Goal: Use online tool/utility: Utilize a website feature to perform a specific function

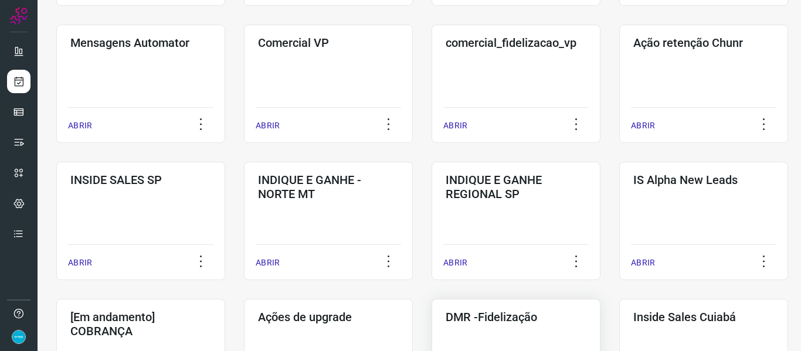
scroll to position [469, 0]
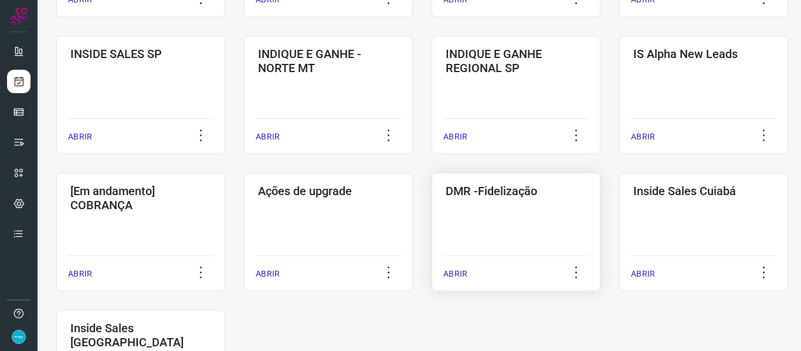
click at [453, 271] on p "ABRIR" at bounding box center [455, 274] width 24 height 12
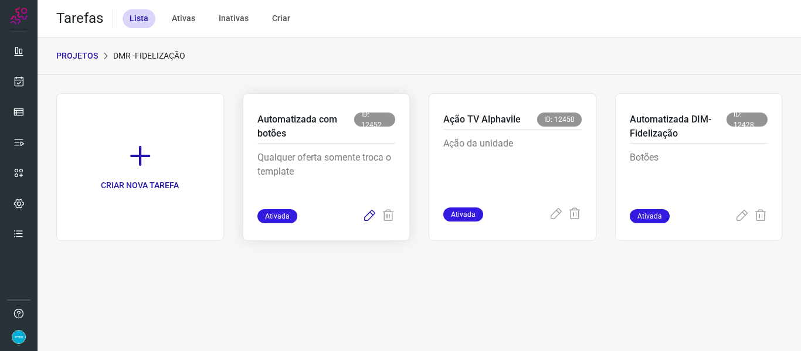
click at [363, 219] on icon at bounding box center [369, 216] width 14 height 14
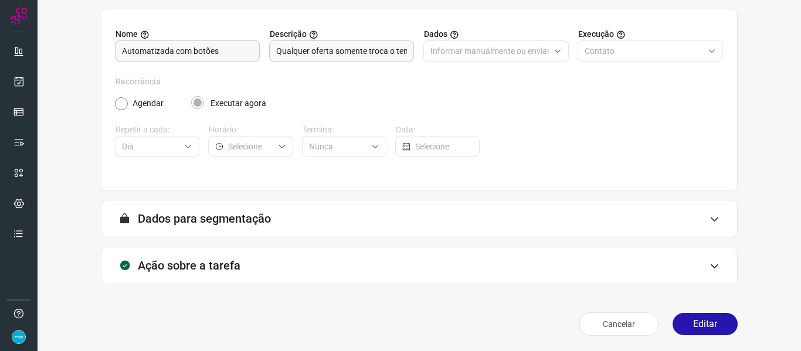
scroll to position [107, 0]
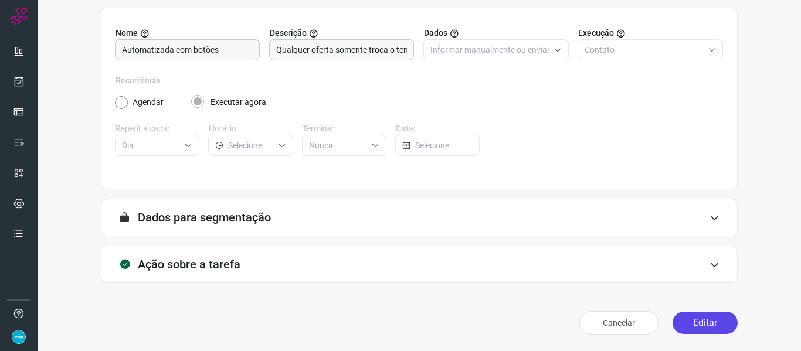
click at [704, 319] on button "Editar" at bounding box center [704, 323] width 65 height 22
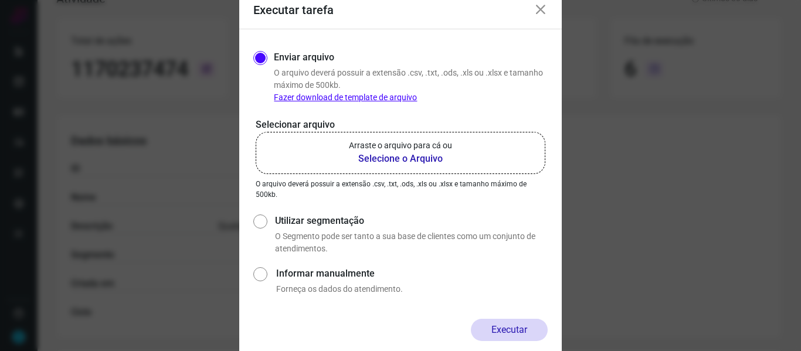
click at [421, 163] on b "Selecione o Arquivo" at bounding box center [400, 159] width 103 height 14
click at [0, 0] on input "Arraste o arquivo para cá ou Selecione o Arquivo" at bounding box center [0, 0] width 0 height 0
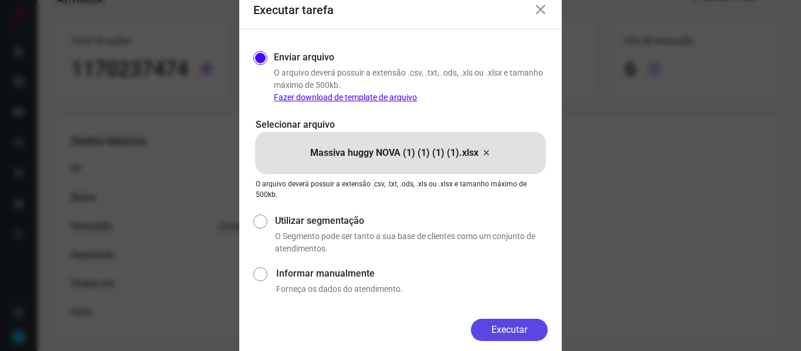
click at [512, 319] on button "Executar" at bounding box center [509, 330] width 77 height 22
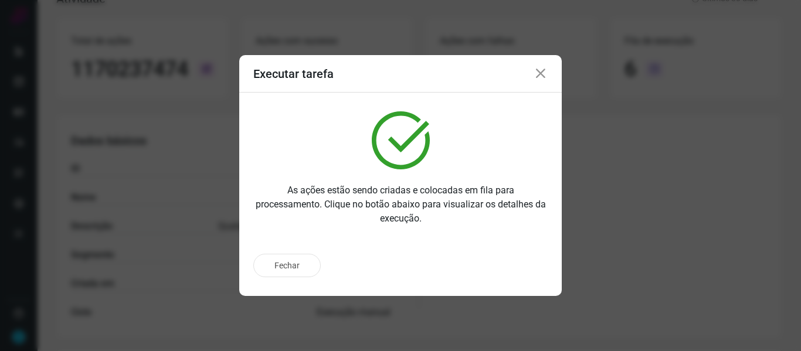
click at [543, 74] on icon at bounding box center [540, 74] width 14 height 14
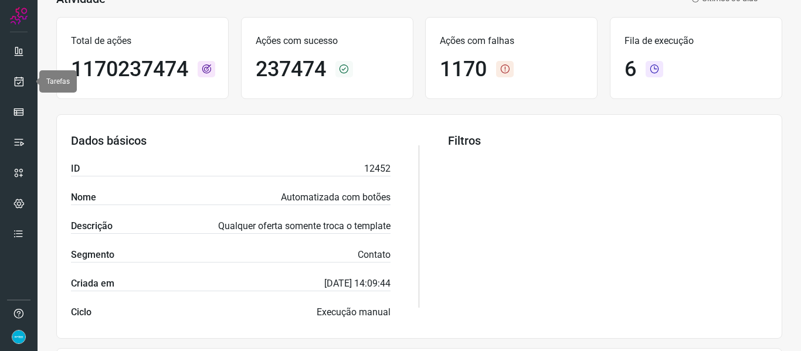
drag, startPoint x: 19, startPoint y: 82, endPoint x: 37, endPoint y: 68, distance: 22.5
click at [19, 82] on icon at bounding box center [19, 82] width 12 height 12
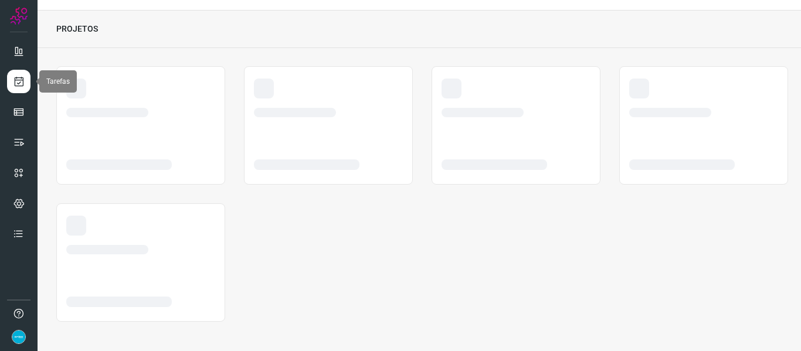
scroll to position [27, 0]
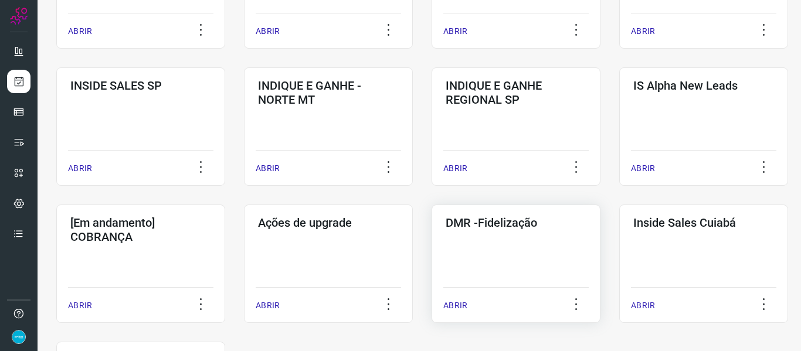
click at [456, 306] on p "ABRIR" at bounding box center [455, 306] width 24 height 12
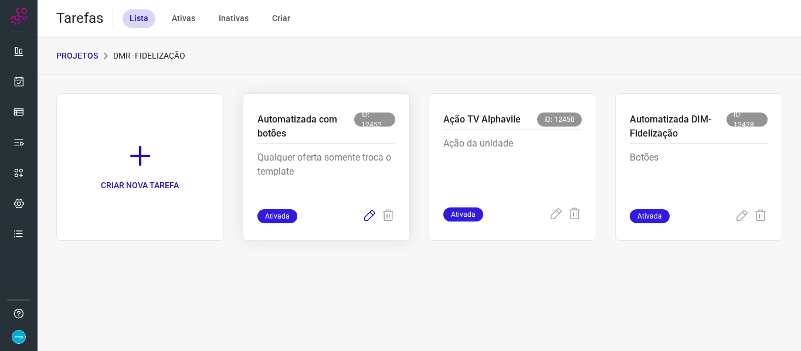
click at [368, 217] on icon at bounding box center [369, 216] width 14 height 14
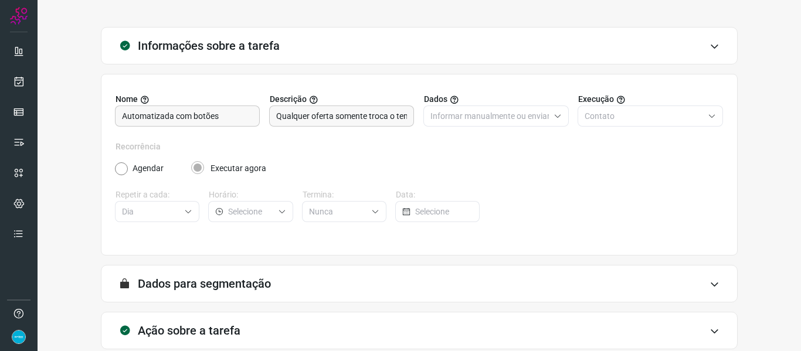
scroll to position [107, 0]
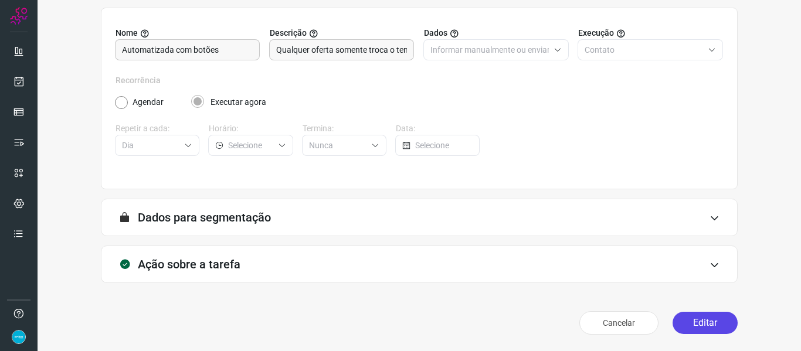
click at [703, 319] on button "Editar" at bounding box center [704, 323] width 65 height 22
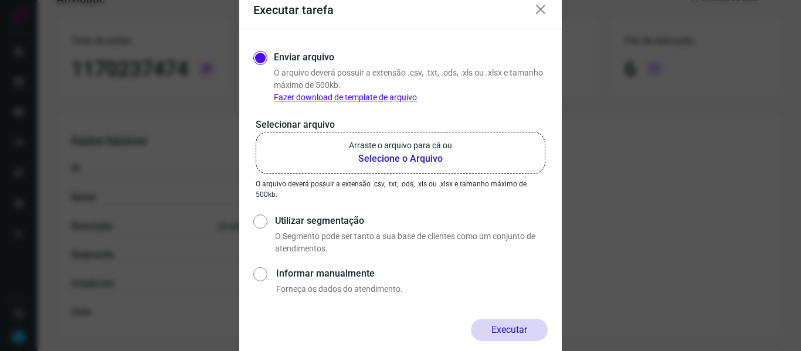
click at [428, 159] on b "Selecione o Arquivo" at bounding box center [400, 159] width 103 height 14
click at [0, 0] on input "Arraste o arquivo para cá ou Selecione o Arquivo" at bounding box center [0, 0] width 0 height 0
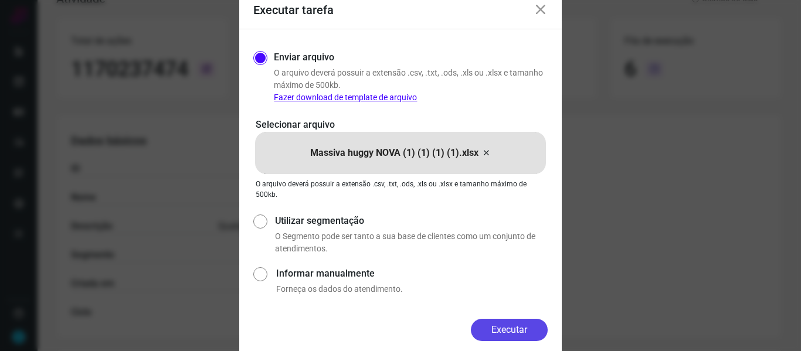
click at [519, 319] on button "Executar" at bounding box center [509, 330] width 77 height 22
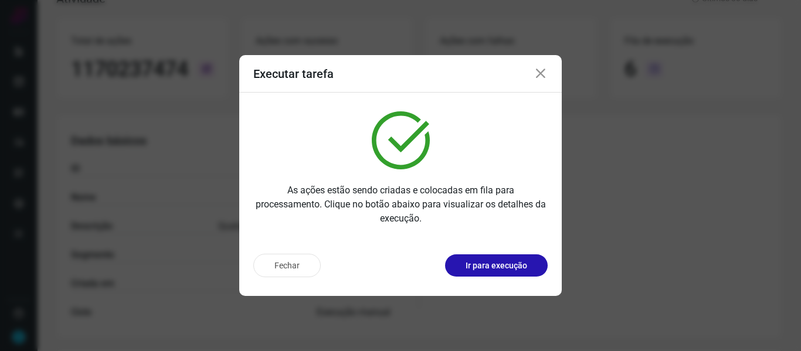
click at [539, 70] on icon at bounding box center [540, 74] width 14 height 14
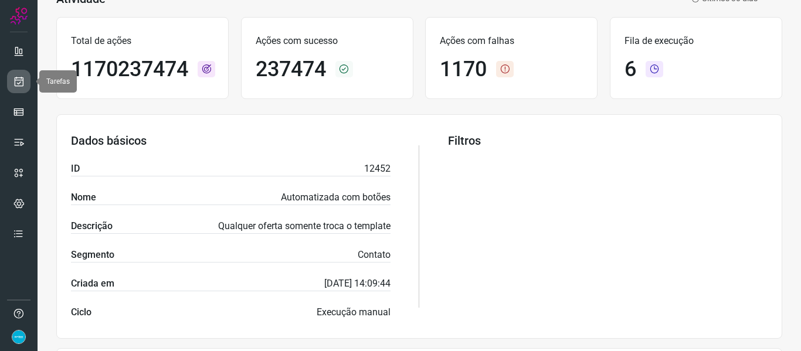
click at [25, 86] on link at bounding box center [18, 81] width 23 height 23
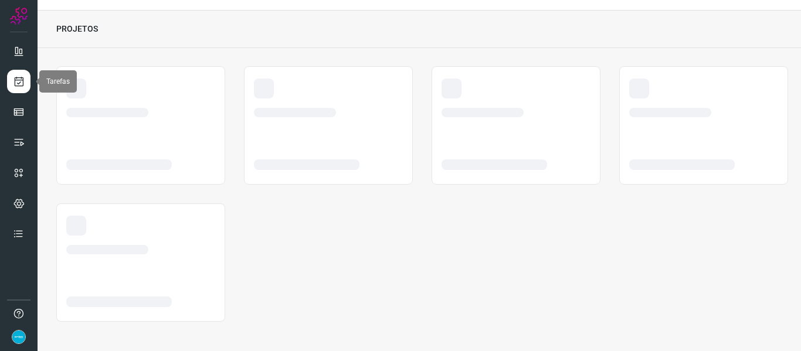
scroll to position [27, 0]
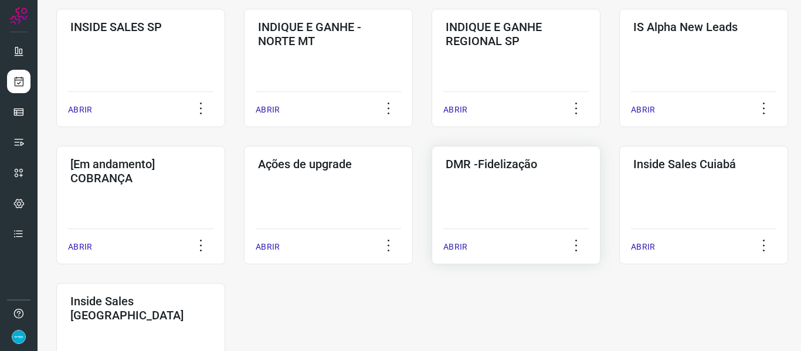
click at [453, 247] on p "ABRIR" at bounding box center [455, 247] width 24 height 12
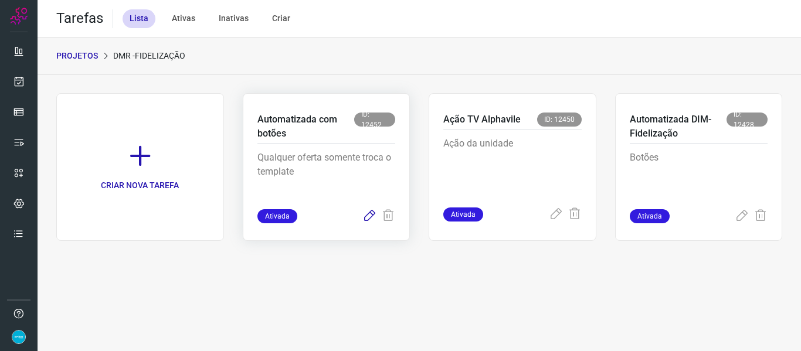
click at [366, 212] on icon at bounding box center [369, 216] width 14 height 14
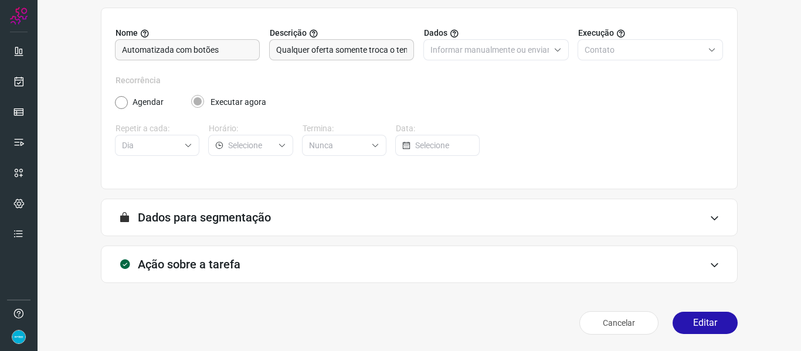
scroll to position [107, 0]
click at [692, 319] on button "Editar" at bounding box center [704, 323] width 65 height 22
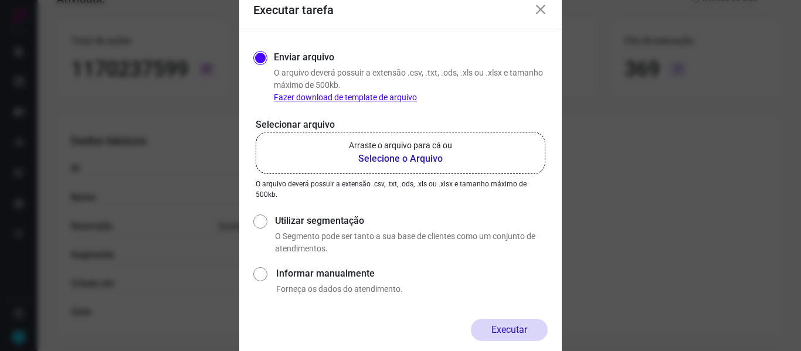
click at [422, 161] on b "Selecione o Arquivo" at bounding box center [400, 159] width 103 height 14
click at [0, 0] on input "Arraste o arquivo para cá ou Selecione o Arquivo" at bounding box center [0, 0] width 0 height 0
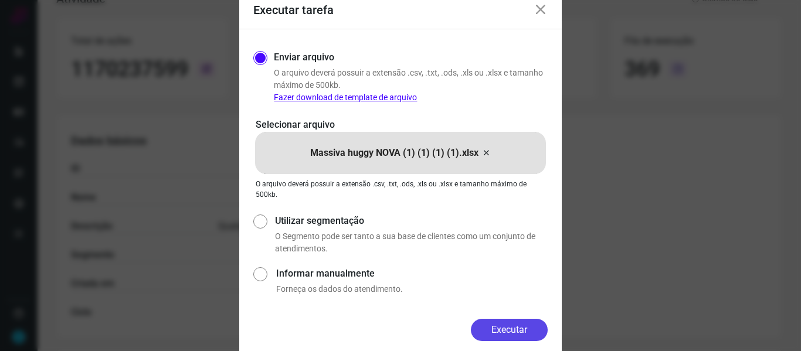
click at [505, 319] on button "Executar" at bounding box center [509, 330] width 77 height 22
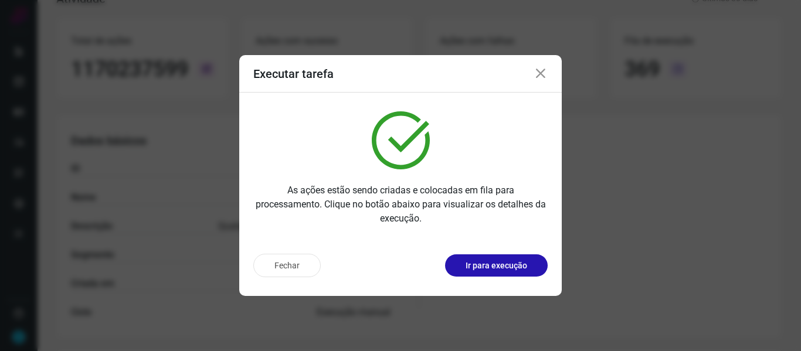
click at [538, 76] on icon at bounding box center [540, 74] width 14 height 14
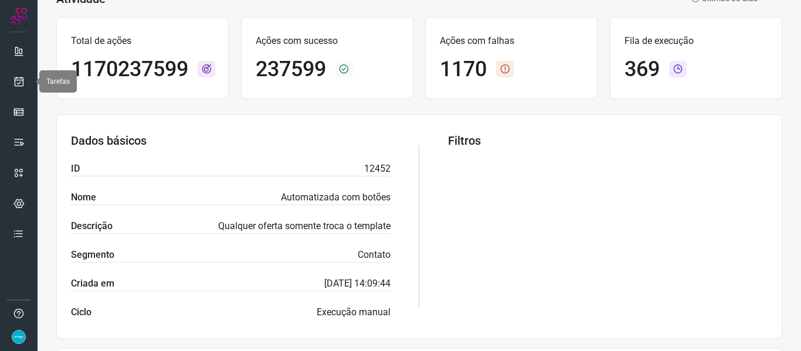
drag, startPoint x: 18, startPoint y: 86, endPoint x: 36, endPoint y: 91, distance: 19.5
click at [18, 86] on icon at bounding box center [19, 82] width 12 height 12
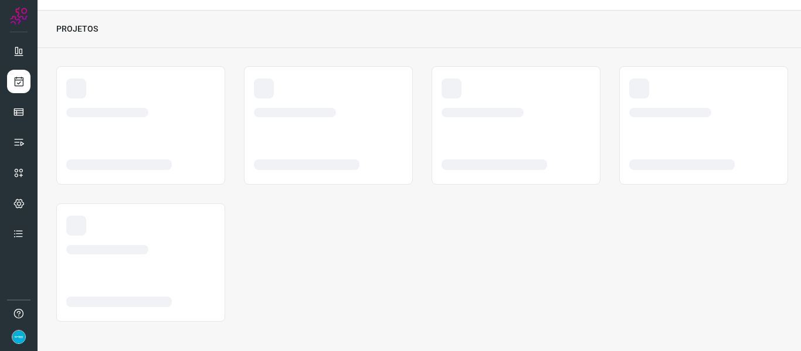
scroll to position [27, 0]
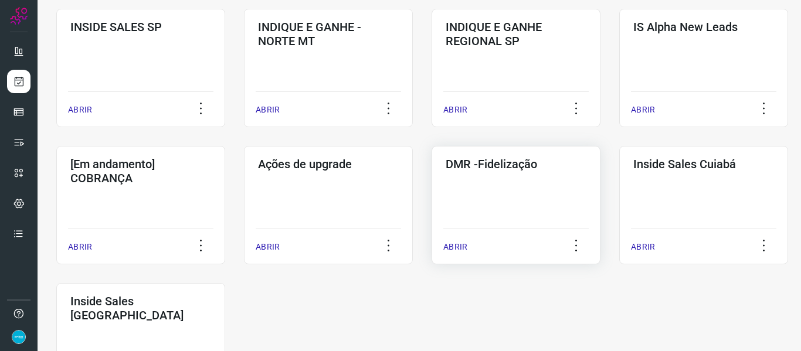
click at [448, 248] on p "ABRIR" at bounding box center [455, 247] width 24 height 12
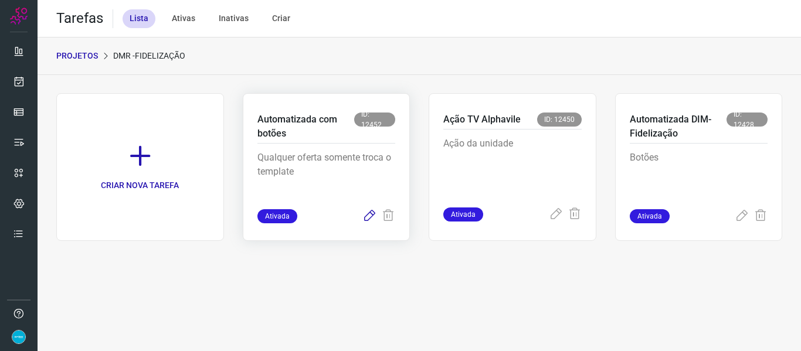
click at [367, 216] on icon at bounding box center [369, 216] width 14 height 14
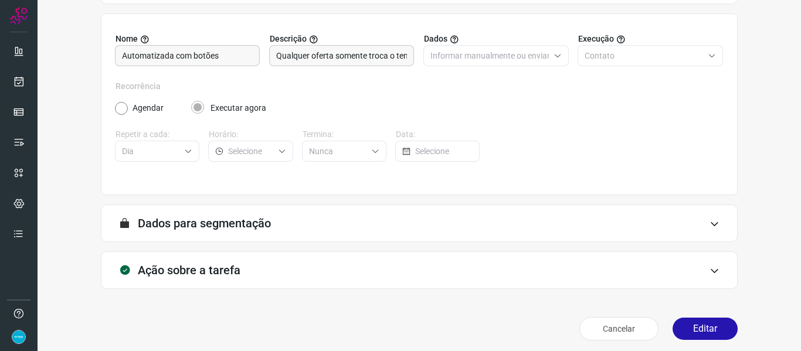
scroll to position [107, 0]
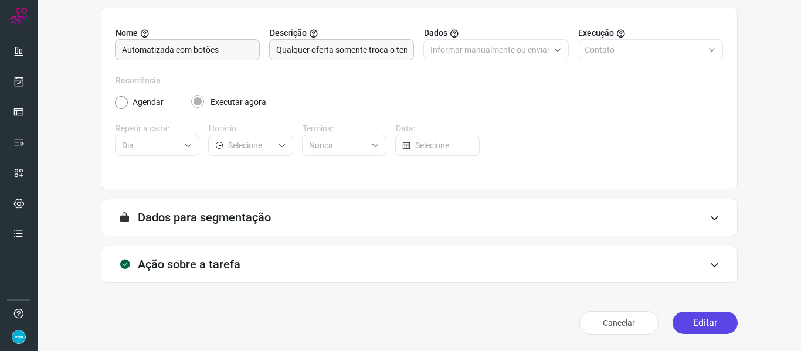
click at [719, 319] on button "Editar" at bounding box center [704, 323] width 65 height 22
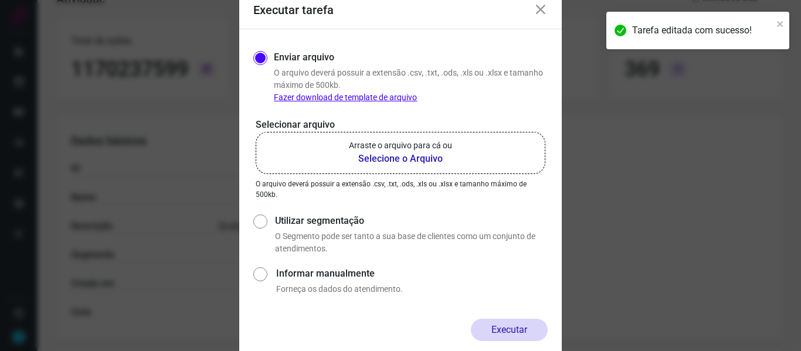
click at [401, 161] on b "Selecione o Arquivo" at bounding box center [400, 159] width 103 height 14
click at [0, 0] on input "Arraste o arquivo para cá ou Selecione o Arquivo" at bounding box center [0, 0] width 0 height 0
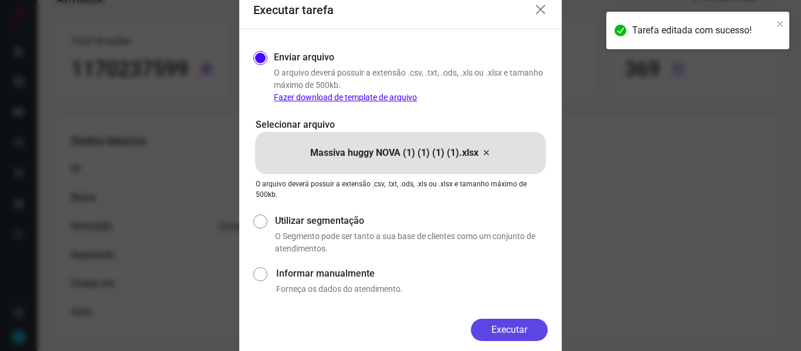
click at [512, 319] on button "Executar" at bounding box center [509, 330] width 77 height 22
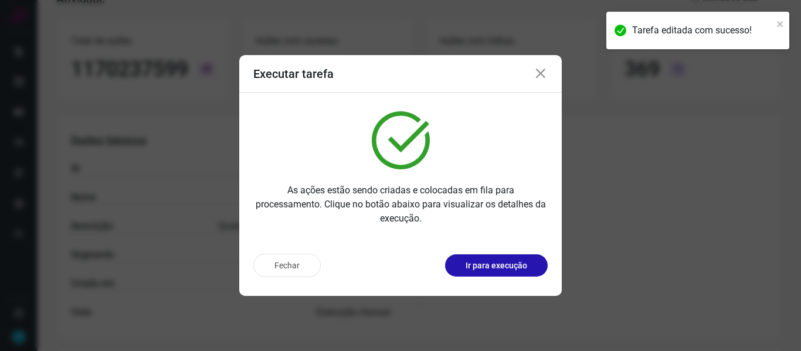
click at [542, 73] on icon at bounding box center [540, 74] width 14 height 14
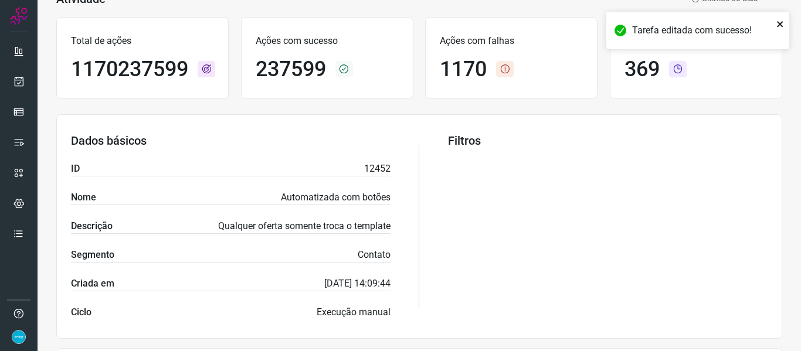
click at [727, 25] on icon "close" at bounding box center [780, 24] width 6 height 6
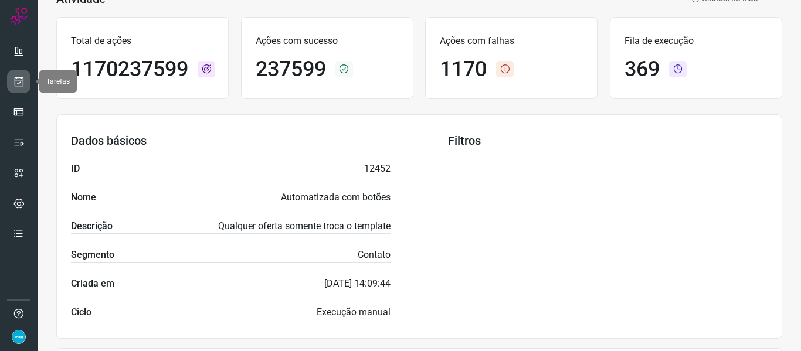
click at [21, 81] on icon at bounding box center [19, 82] width 12 height 12
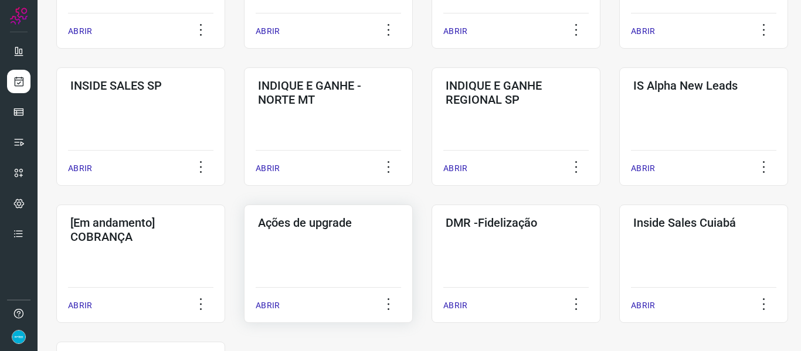
scroll to position [496, 0]
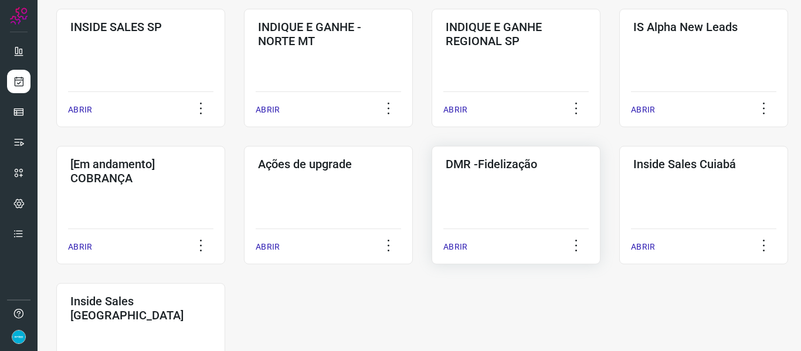
click at [459, 249] on p "ABRIR" at bounding box center [455, 247] width 24 height 12
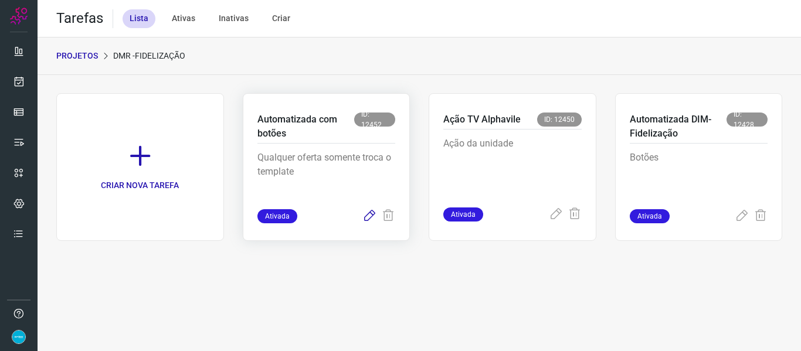
click at [369, 217] on icon at bounding box center [369, 216] width 14 height 14
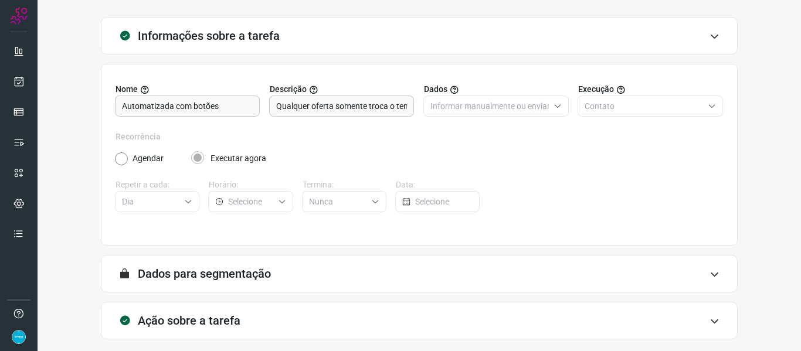
scroll to position [107, 0]
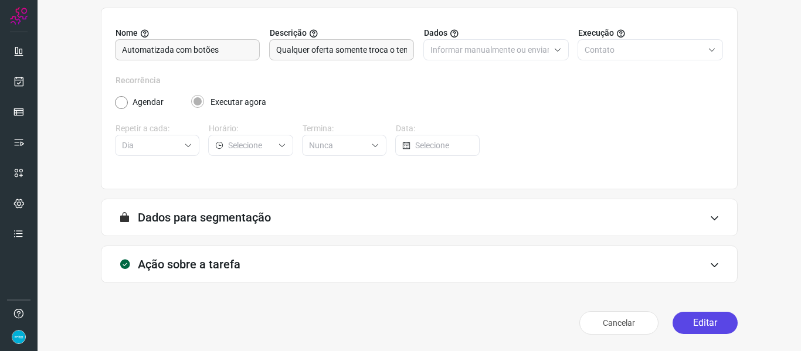
click at [727, 319] on button "Editar" at bounding box center [704, 323] width 65 height 22
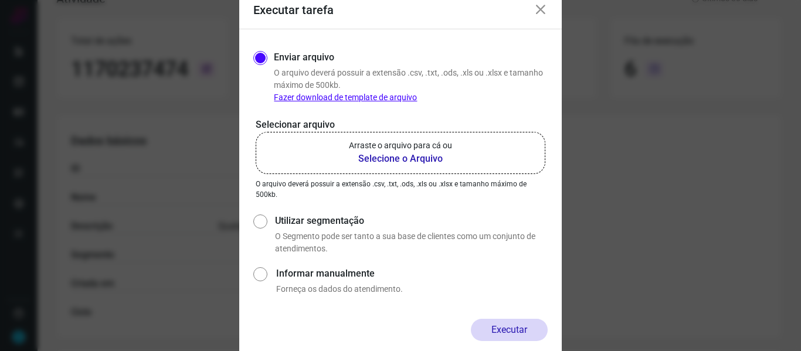
click at [389, 156] on b "Selecione o Arquivo" at bounding box center [400, 159] width 103 height 14
click at [0, 0] on input "Arraste o arquivo para cá ou Selecione o Arquivo" at bounding box center [0, 0] width 0 height 0
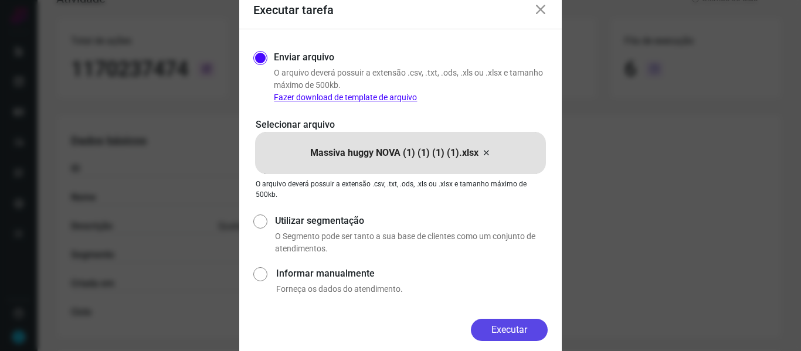
click at [488, 319] on button "Executar" at bounding box center [509, 330] width 77 height 22
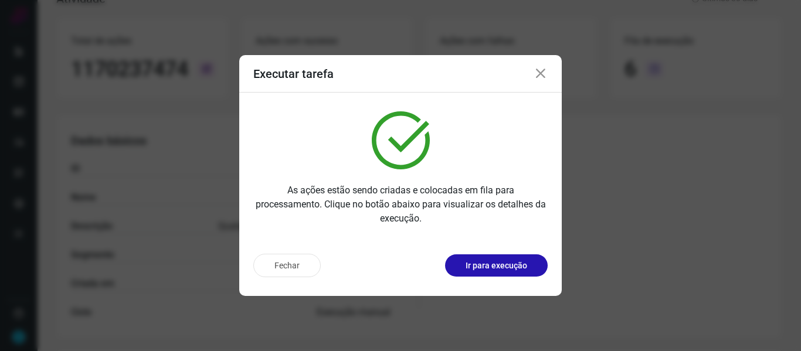
click at [536, 76] on icon at bounding box center [540, 74] width 14 height 14
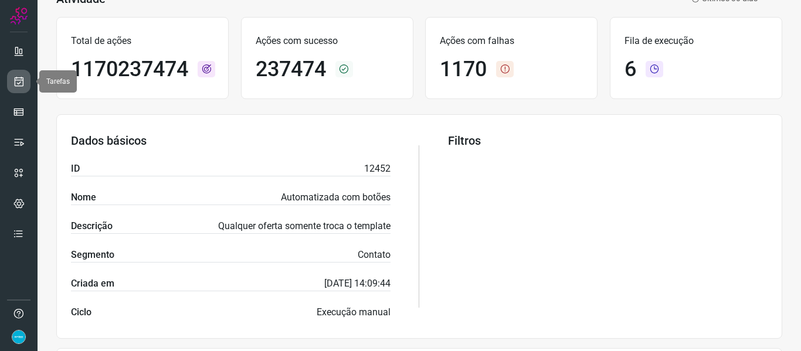
click at [16, 81] on icon at bounding box center [19, 82] width 12 height 12
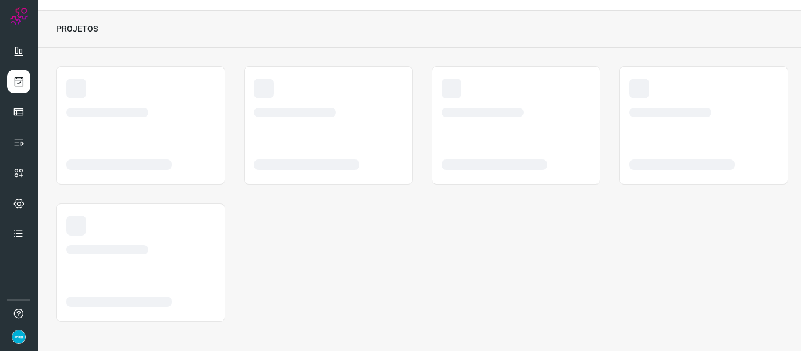
scroll to position [27, 0]
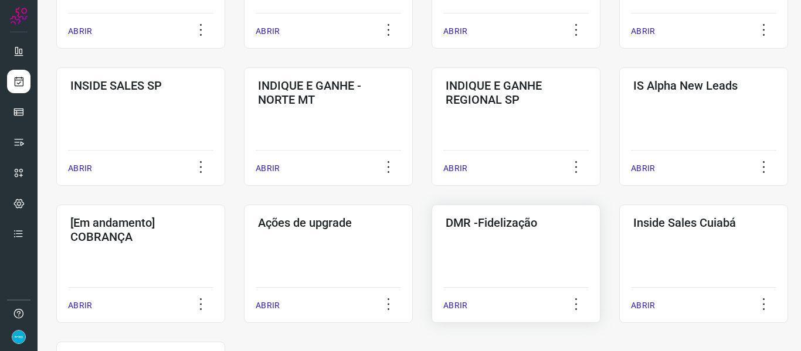
click at [449, 305] on p "ABRIR" at bounding box center [455, 306] width 24 height 12
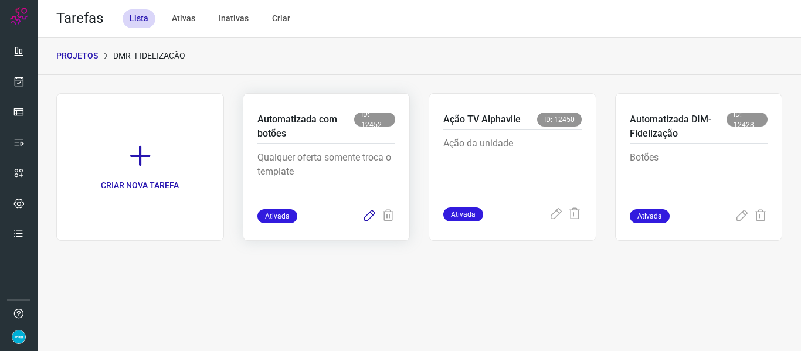
click at [369, 216] on icon at bounding box center [369, 216] width 14 height 14
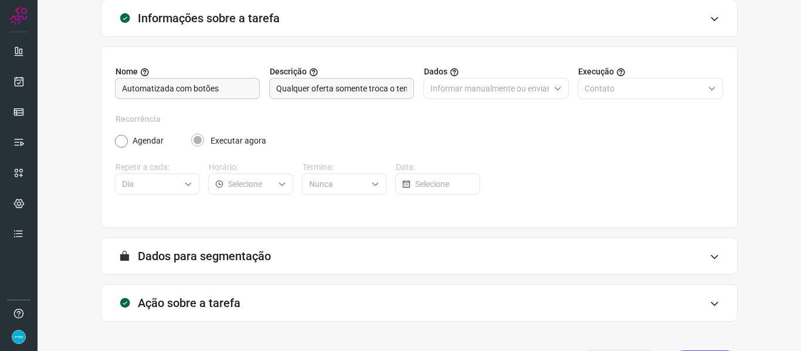
scroll to position [107, 0]
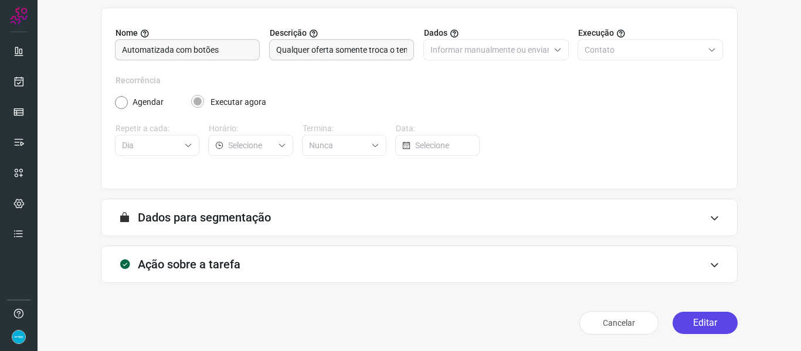
click at [706, 312] on button "Editar" at bounding box center [704, 323] width 65 height 22
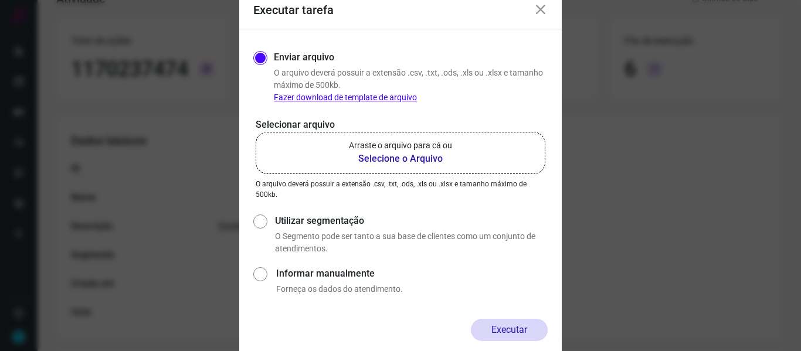
click at [398, 161] on b "Selecione o Arquivo" at bounding box center [400, 159] width 103 height 14
click at [0, 0] on input "Arraste o arquivo para cá ou Selecione o Arquivo" at bounding box center [0, 0] width 0 height 0
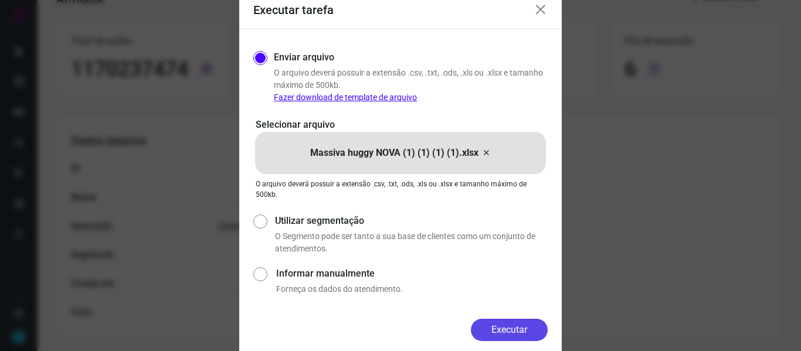
click at [511, 319] on button "Executar" at bounding box center [509, 330] width 77 height 22
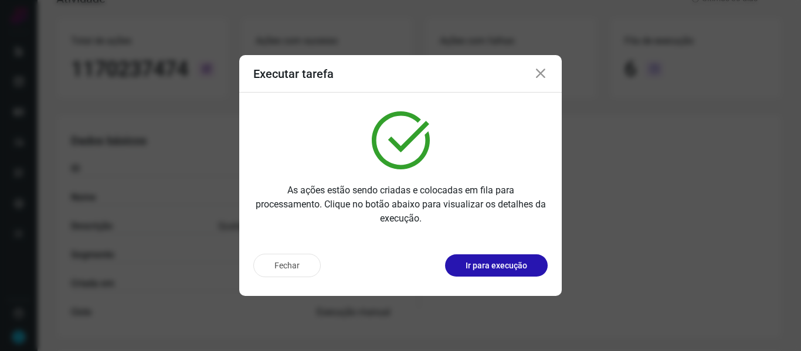
click at [545, 79] on icon at bounding box center [540, 74] width 14 height 14
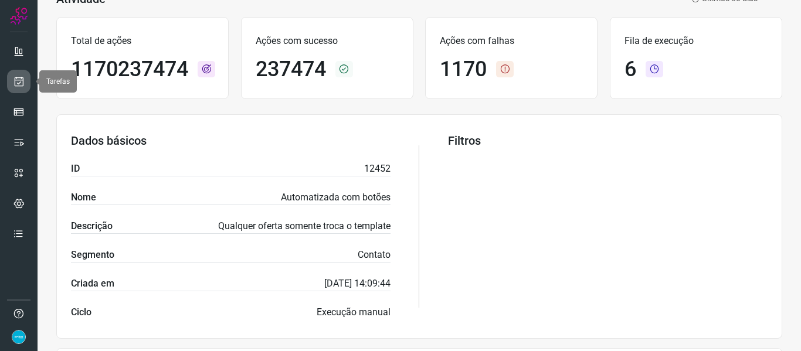
click at [16, 78] on icon at bounding box center [19, 82] width 12 height 12
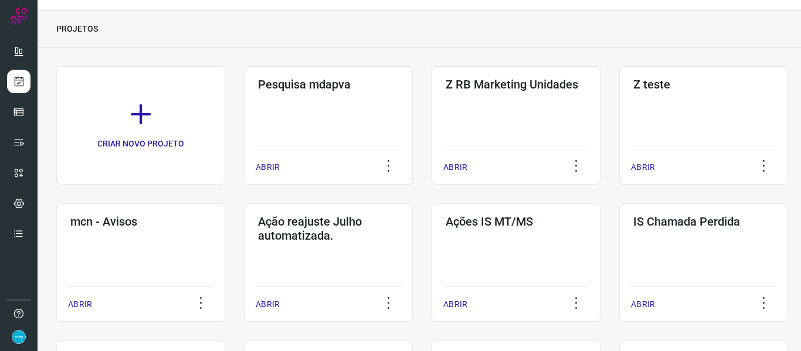
click at [284, 46] on div "PROJETOS" at bounding box center [419, 30] width 763 height 38
click at [26, 141] on link at bounding box center [18, 142] width 23 height 23
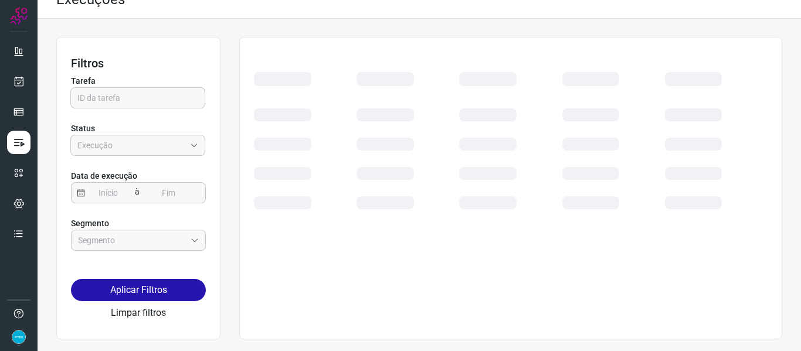
scroll to position [19, 0]
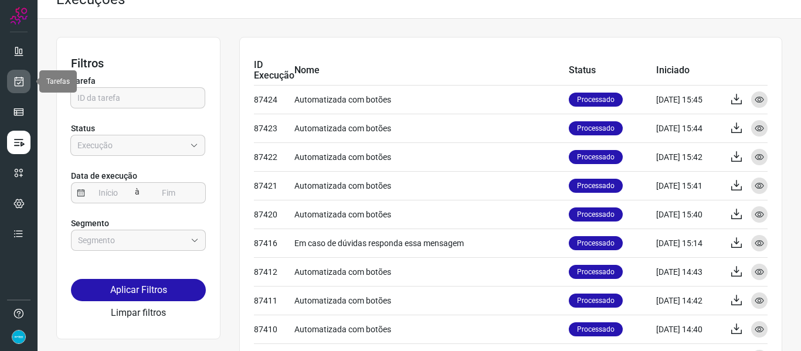
click at [20, 87] on icon at bounding box center [19, 82] width 12 height 12
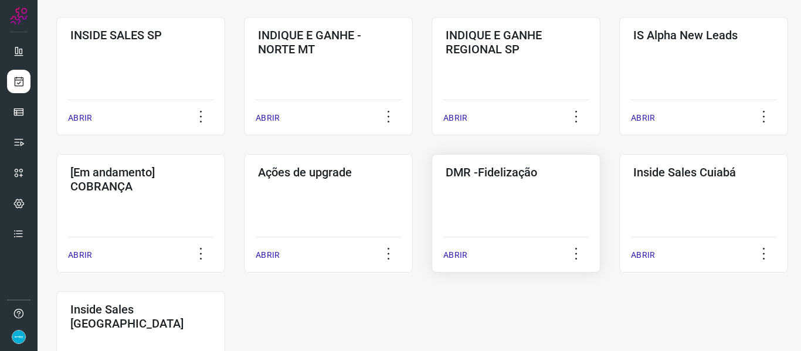
click at [459, 251] on p "ABRIR" at bounding box center [455, 255] width 24 height 12
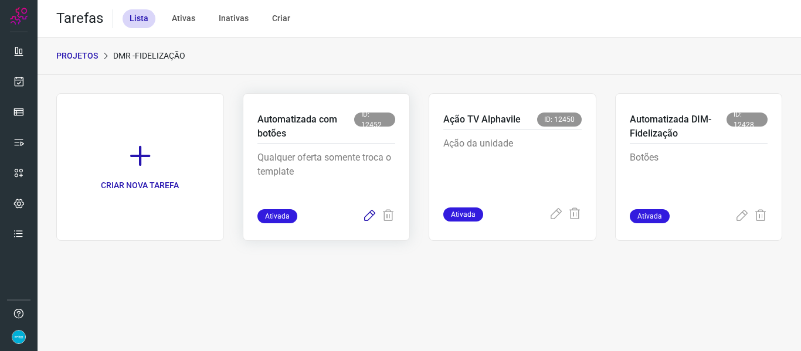
click at [372, 215] on icon at bounding box center [369, 216] width 14 height 14
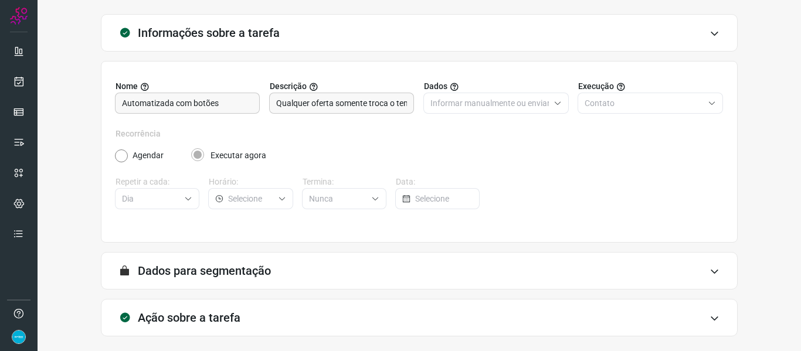
scroll to position [107, 0]
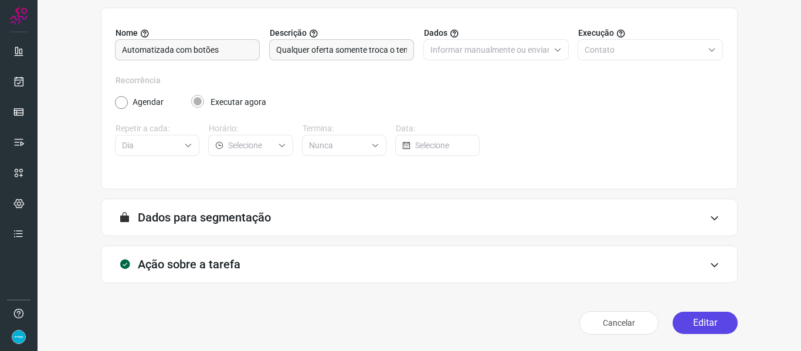
click at [702, 319] on button "Editar" at bounding box center [704, 323] width 65 height 22
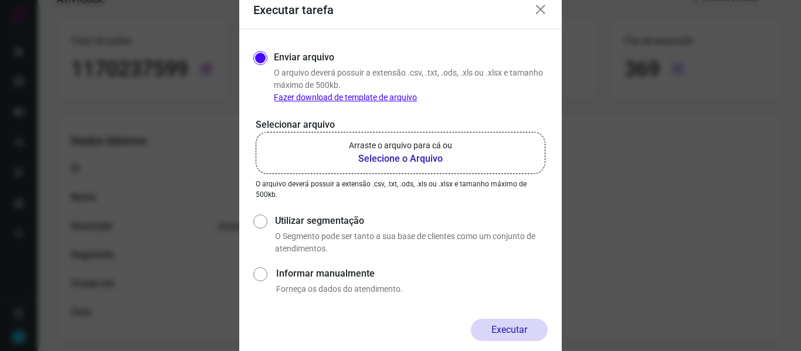
click at [426, 159] on b "Selecione o Arquivo" at bounding box center [400, 159] width 103 height 14
click at [0, 0] on input "Arraste o arquivo para cá ou Selecione o Arquivo" at bounding box center [0, 0] width 0 height 0
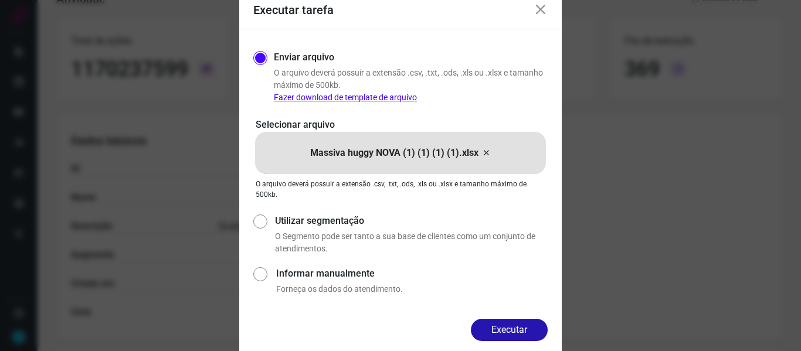
click at [516, 319] on button "Executar" at bounding box center [509, 330] width 77 height 22
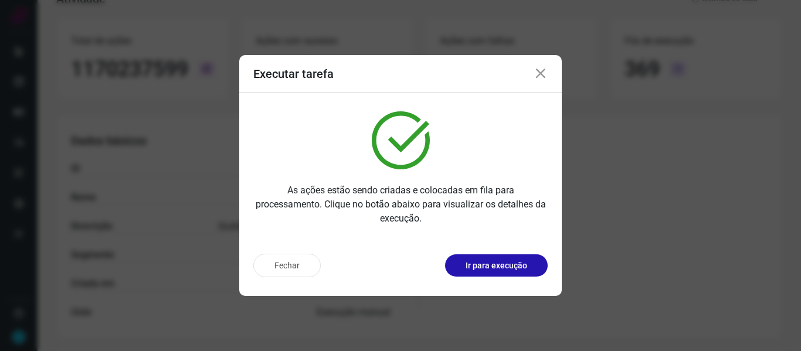
click at [540, 76] on icon at bounding box center [540, 74] width 14 height 14
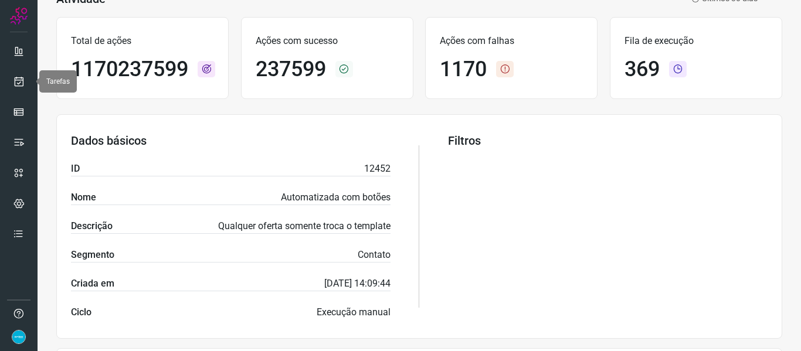
drag, startPoint x: 22, startPoint y: 77, endPoint x: 30, endPoint y: 77, distance: 8.8
click at [22, 77] on icon at bounding box center [19, 82] width 12 height 12
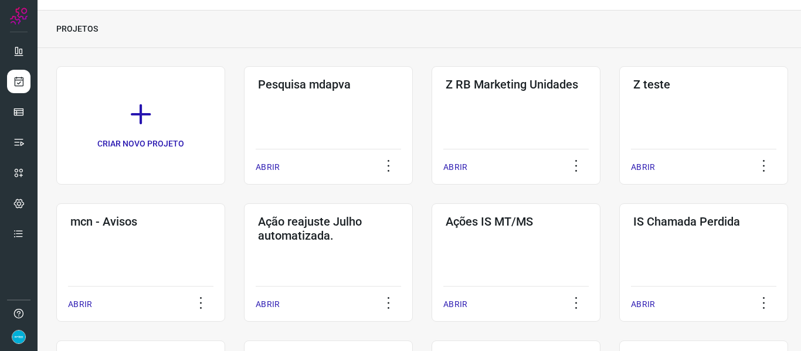
click at [424, 47] on div "PROJETOS" at bounding box center [419, 30] width 763 height 38
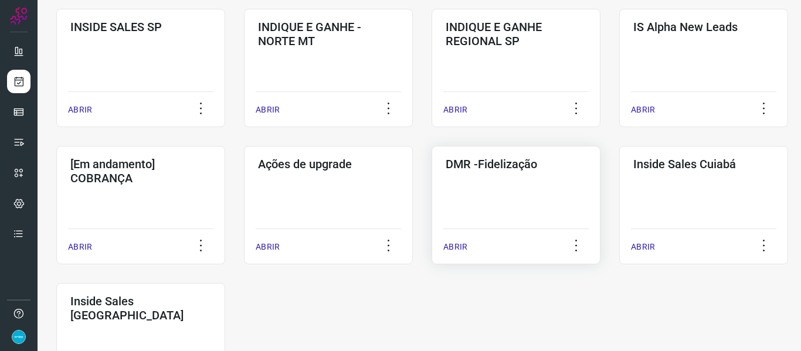
click at [453, 247] on p "ABRIR" at bounding box center [455, 247] width 24 height 12
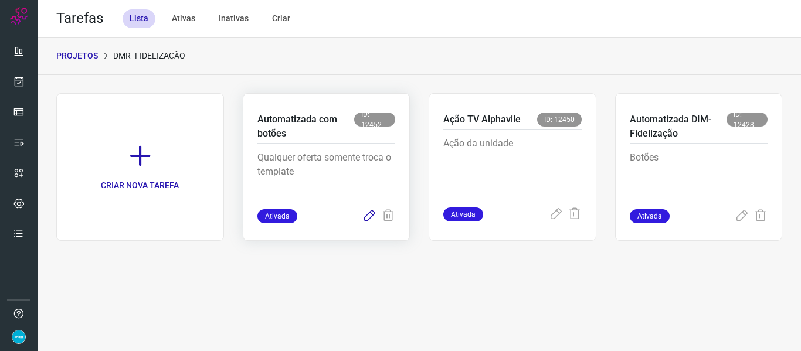
click at [368, 214] on icon at bounding box center [369, 216] width 14 height 14
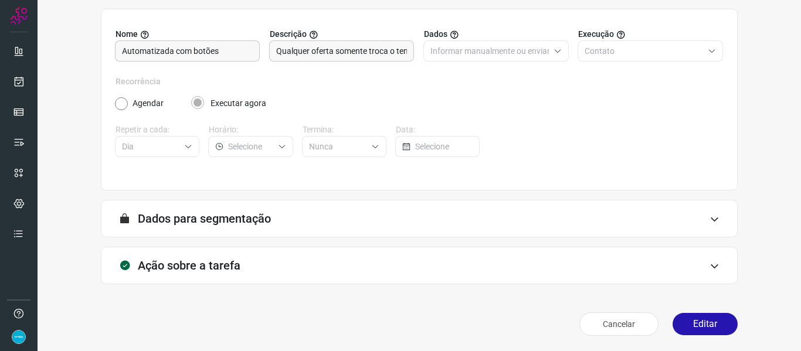
scroll to position [107, 0]
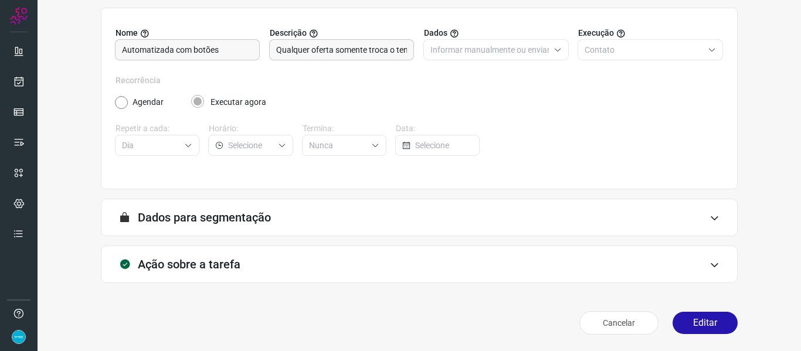
drag, startPoint x: 683, startPoint y: 321, endPoint x: 696, endPoint y: 272, distance: 50.9
click at [683, 319] on button "Editar" at bounding box center [704, 323] width 65 height 22
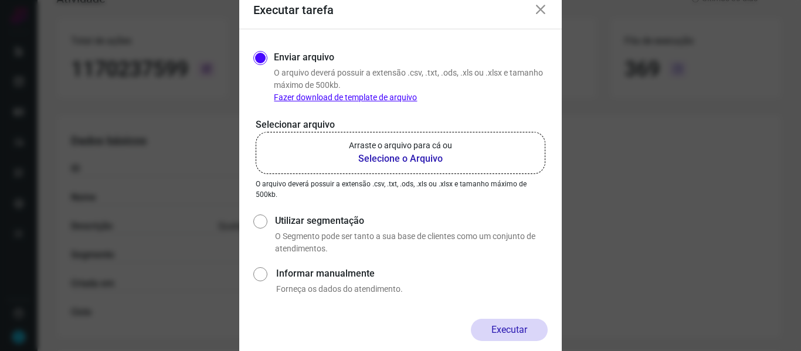
click at [395, 161] on b "Selecione o Arquivo" at bounding box center [400, 159] width 103 height 14
click at [0, 0] on input "Arraste o arquivo para cá ou Selecione o Arquivo" at bounding box center [0, 0] width 0 height 0
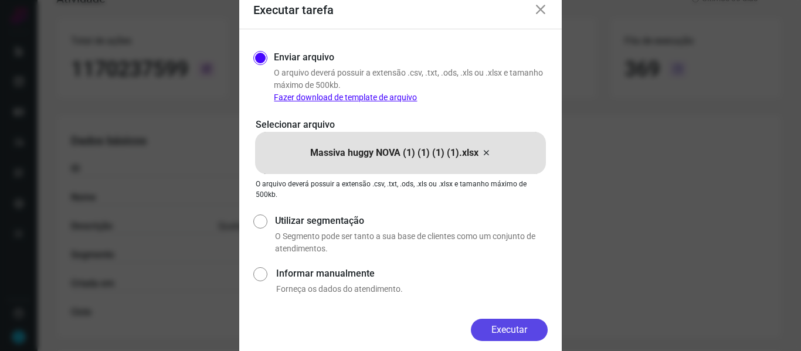
click at [520, 319] on button "Executar" at bounding box center [509, 330] width 77 height 22
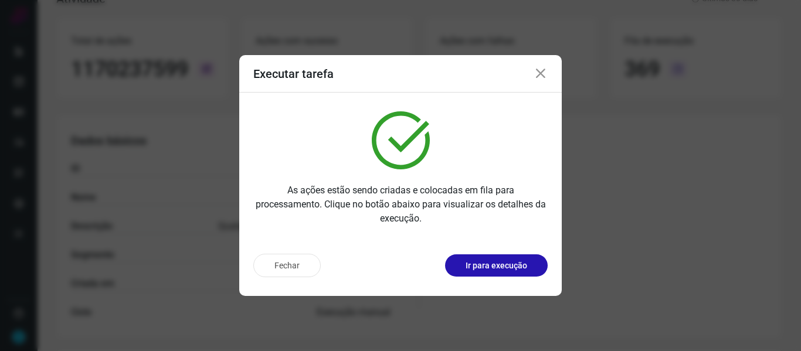
drag, startPoint x: 543, startPoint y: 72, endPoint x: 260, endPoint y: 62, distance: 283.9
click at [543, 72] on icon at bounding box center [540, 74] width 14 height 14
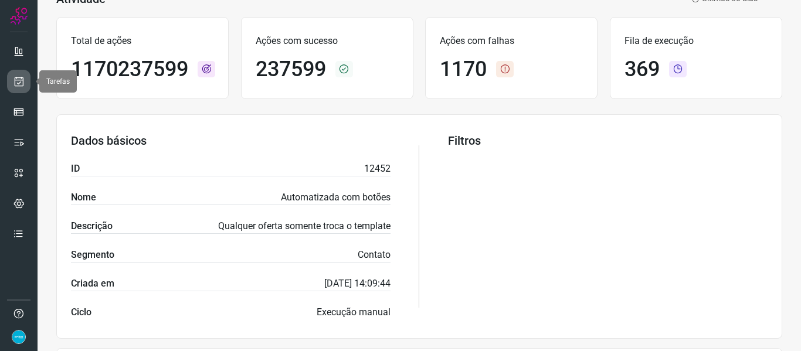
drag, startPoint x: 12, startPoint y: 84, endPoint x: 30, endPoint y: 78, distance: 19.1
click at [12, 84] on link at bounding box center [18, 81] width 23 height 23
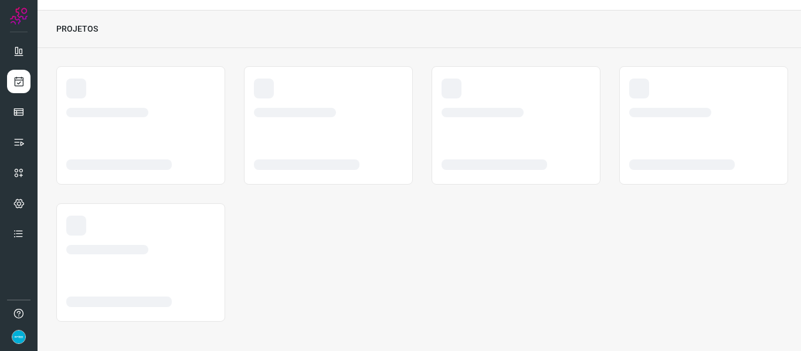
scroll to position [27, 0]
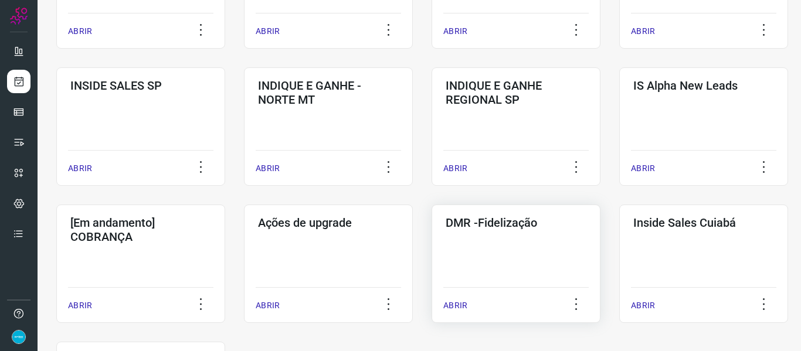
click at [460, 304] on p "ABRIR" at bounding box center [455, 306] width 24 height 12
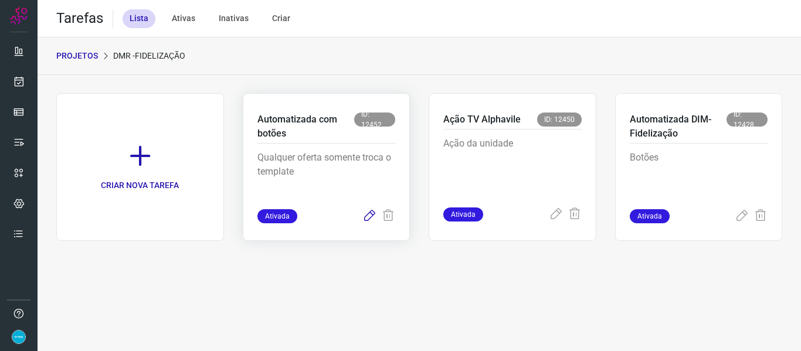
click at [373, 214] on icon at bounding box center [369, 216] width 14 height 14
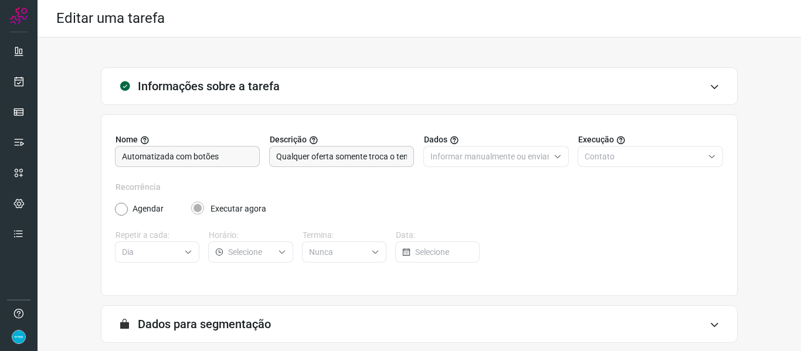
scroll to position [107, 0]
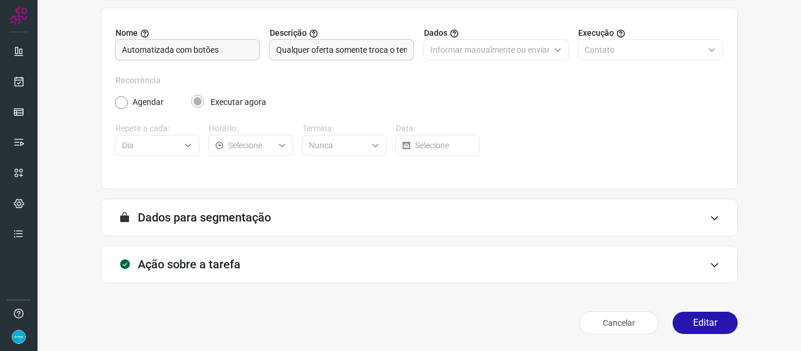
click at [717, 319] on button "Editar" at bounding box center [704, 323] width 65 height 22
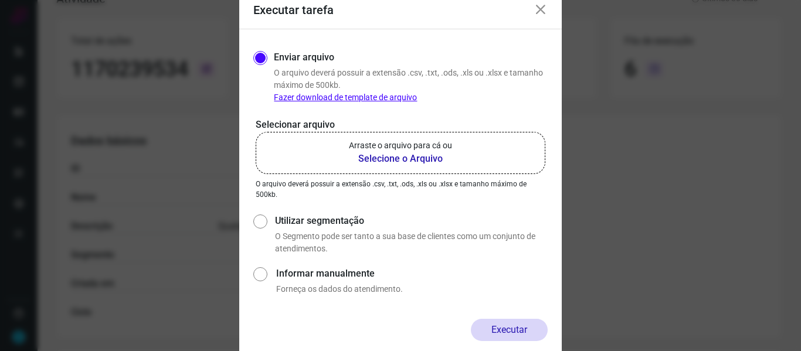
click at [421, 156] on b "Selecione o Arquivo" at bounding box center [400, 159] width 103 height 14
click at [0, 0] on input "Arraste o arquivo para cá ou Selecione o Arquivo" at bounding box center [0, 0] width 0 height 0
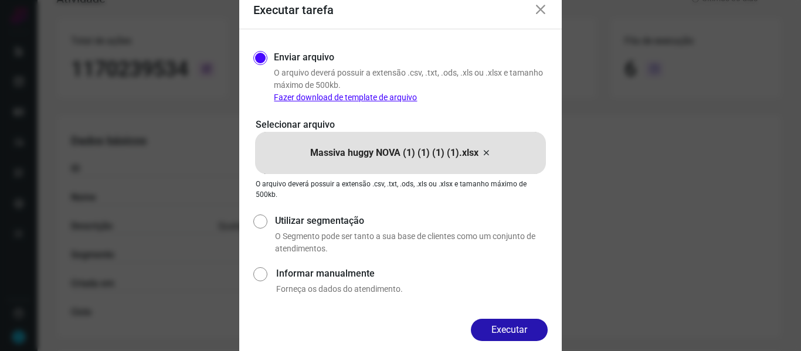
click at [522, 319] on button "Executar" at bounding box center [509, 330] width 77 height 22
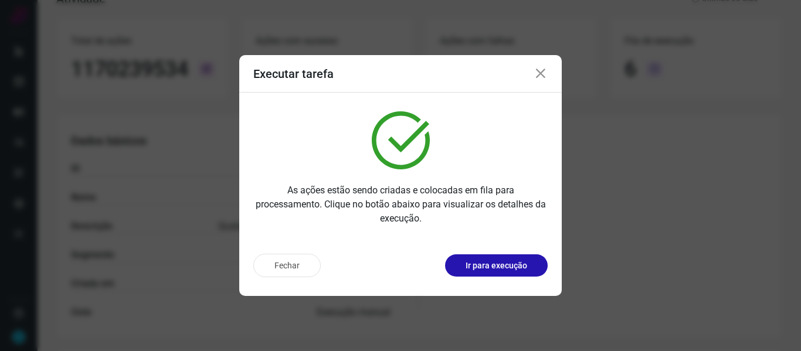
click at [540, 74] on icon at bounding box center [540, 74] width 14 height 14
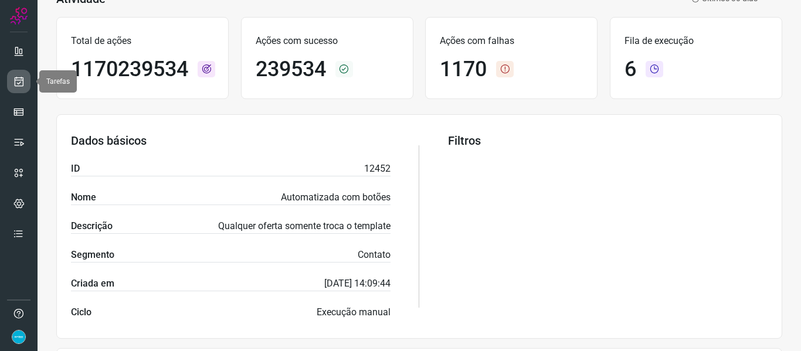
click at [27, 79] on link at bounding box center [18, 81] width 23 height 23
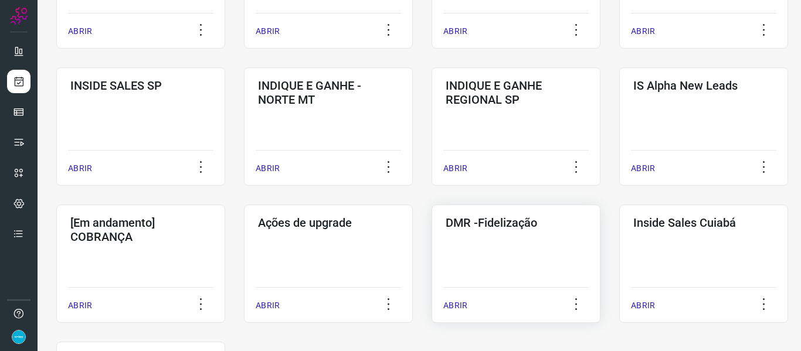
click at [457, 305] on p "ABRIR" at bounding box center [455, 306] width 24 height 12
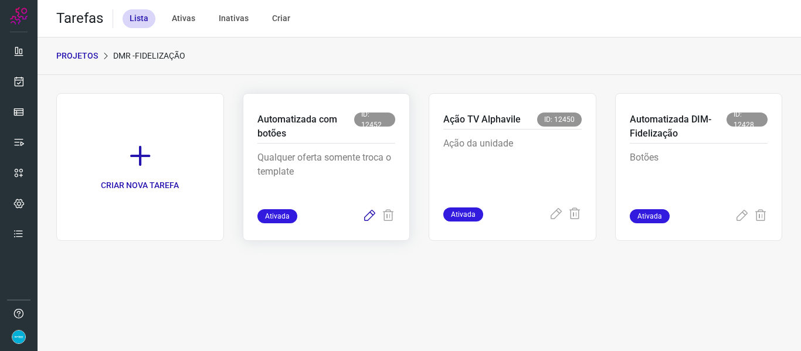
click at [368, 215] on icon at bounding box center [369, 216] width 14 height 14
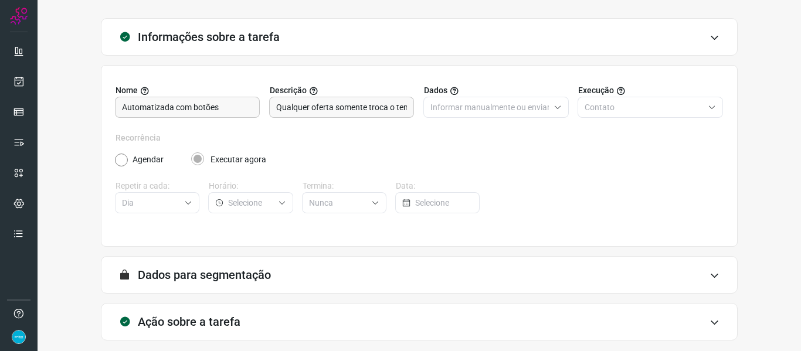
scroll to position [107, 0]
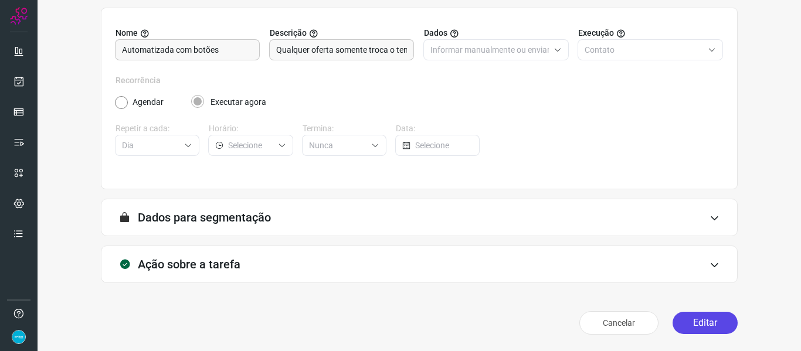
click at [719, 319] on button "Editar" at bounding box center [704, 323] width 65 height 22
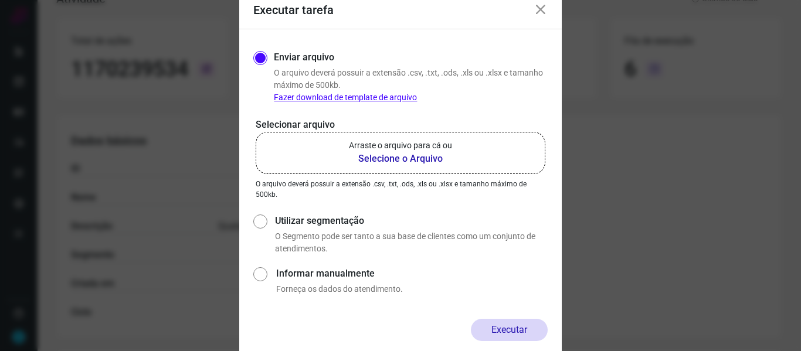
click at [417, 162] on b "Selecione o Arquivo" at bounding box center [400, 159] width 103 height 14
click at [0, 0] on input "Arraste o arquivo para cá ou Selecione o Arquivo" at bounding box center [0, 0] width 0 height 0
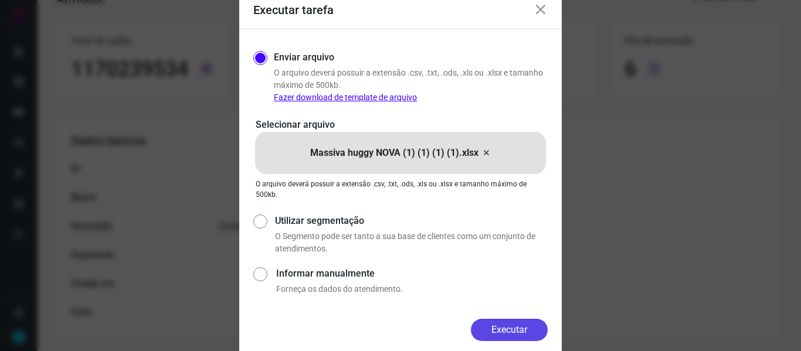
click at [516, 319] on button "Executar" at bounding box center [509, 330] width 77 height 22
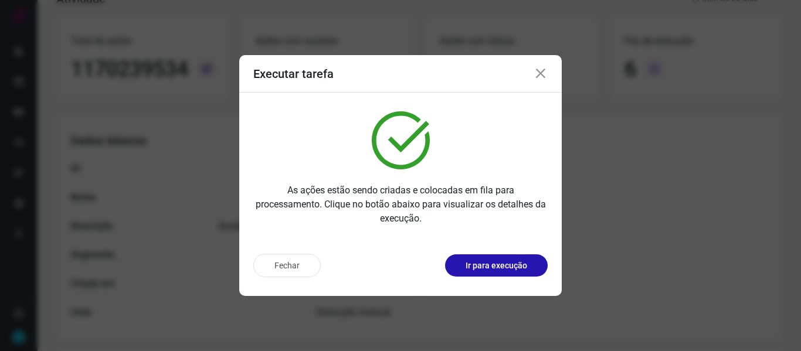
click at [543, 75] on icon at bounding box center [540, 74] width 14 height 14
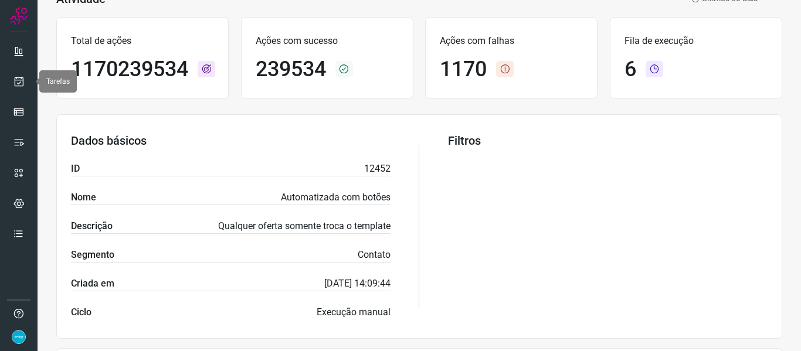
click at [19, 78] on icon at bounding box center [19, 82] width 12 height 12
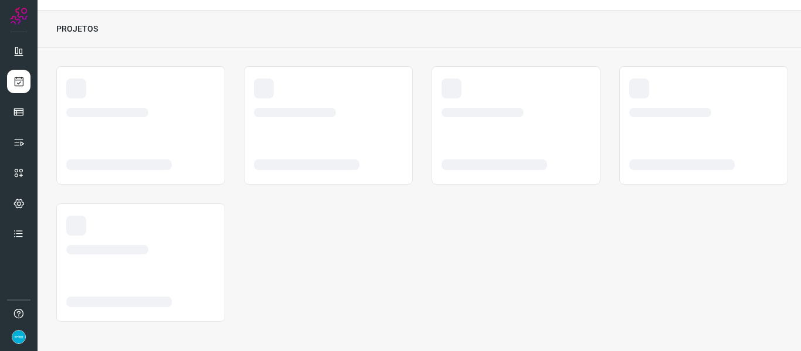
scroll to position [27, 0]
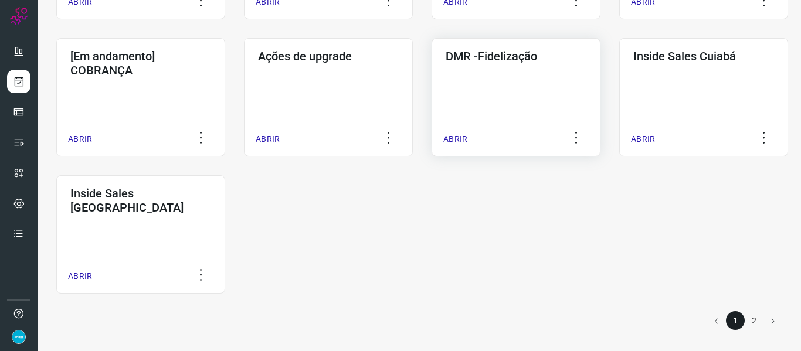
click at [448, 140] on p "ABRIR" at bounding box center [455, 139] width 24 height 12
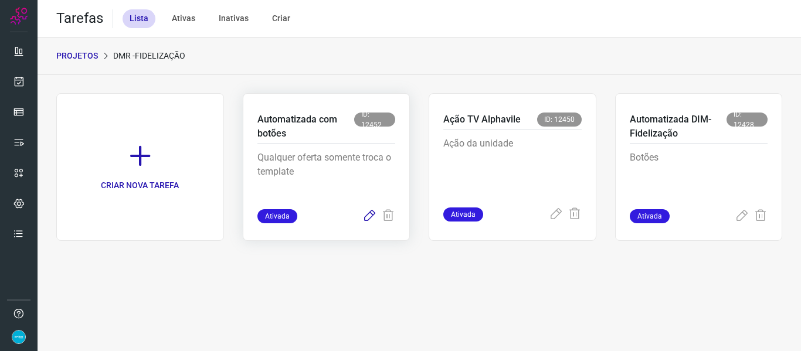
click at [368, 215] on icon at bounding box center [369, 216] width 14 height 14
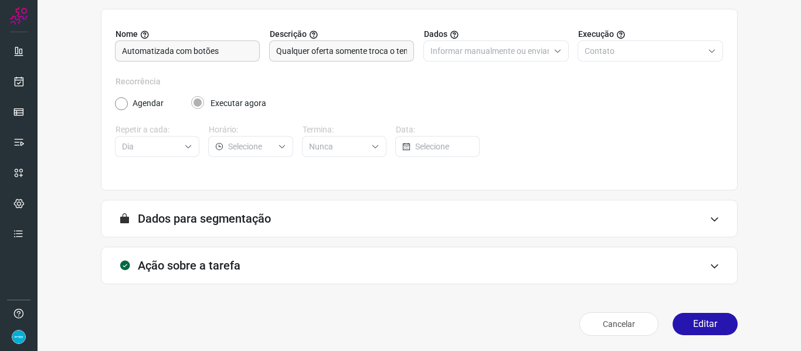
scroll to position [107, 0]
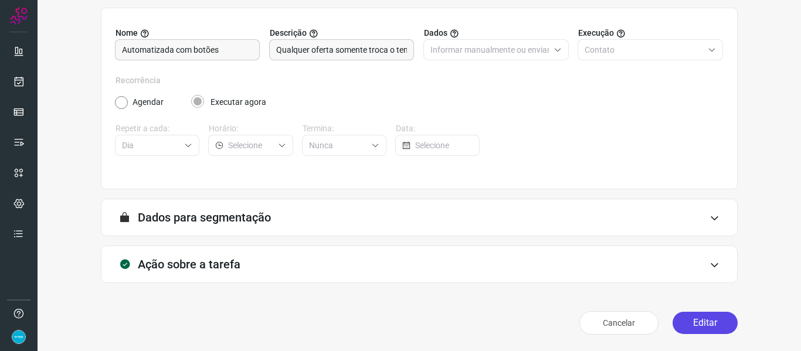
click at [705, 319] on button "Editar" at bounding box center [704, 323] width 65 height 22
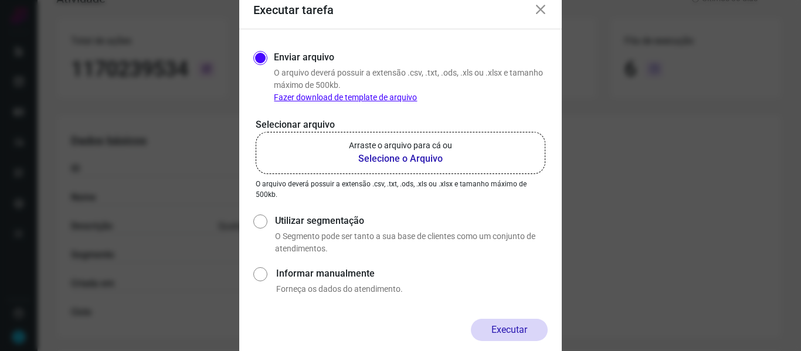
click at [421, 153] on b "Selecione o Arquivo" at bounding box center [400, 159] width 103 height 14
click at [0, 0] on input "Arraste o arquivo para cá ou Selecione o Arquivo" at bounding box center [0, 0] width 0 height 0
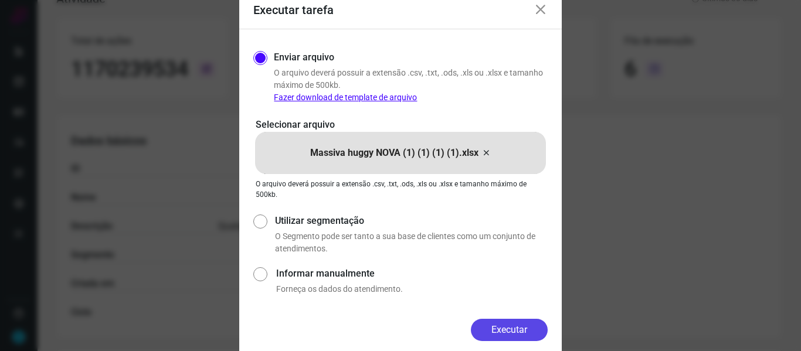
click at [530, 319] on button "Executar" at bounding box center [509, 330] width 77 height 22
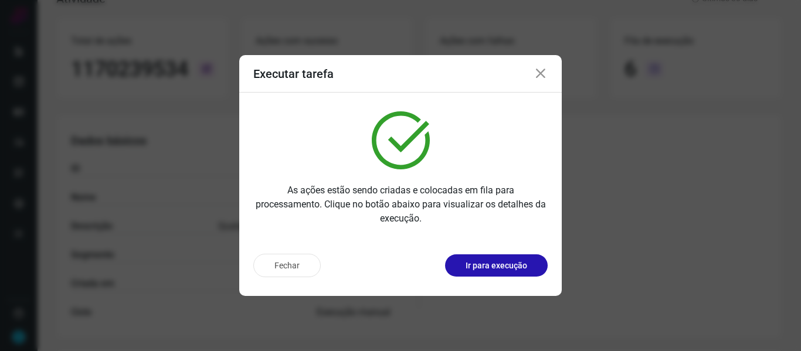
click at [542, 73] on icon at bounding box center [540, 74] width 14 height 14
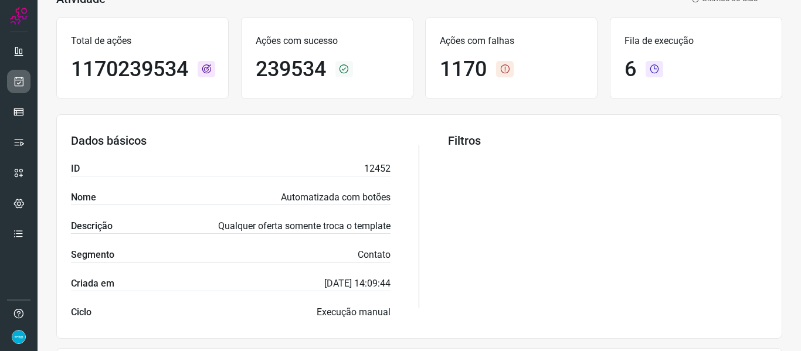
click at [21, 77] on icon at bounding box center [19, 82] width 12 height 12
